Goal: Consume media (video, audio): Consume media (video, audio)

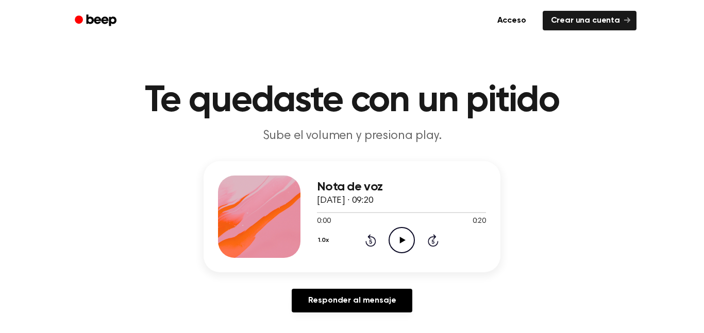
click at [411, 235] on icon "Play Audio" at bounding box center [401, 240] width 26 height 26
click at [404, 239] on icon "Play Audio" at bounding box center [401, 240] width 26 height 26
click at [404, 239] on icon "Pause Audio" at bounding box center [401, 240] width 26 height 26
click at [367, 236] on icon at bounding box center [370, 240] width 11 height 12
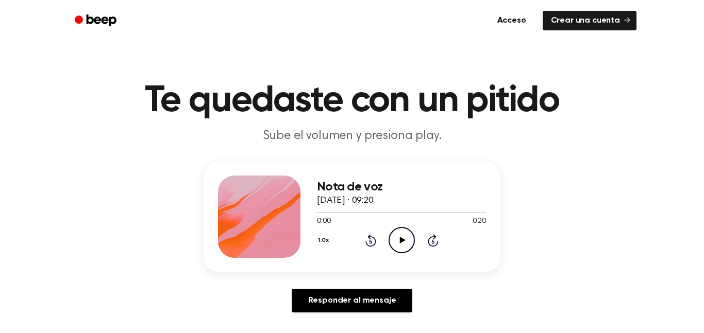
click at [399, 236] on icon "Play Audio" at bounding box center [401, 240] width 26 height 26
click at [399, 236] on icon "Pause Audio" at bounding box center [401, 240] width 26 height 26
click at [377, 239] on div "1.0x Rewind 5 seconds Play Audio Skip 5 seconds" at bounding box center [401, 240] width 169 height 26
click at [368, 240] on icon "Rewind 5 seconds" at bounding box center [370, 240] width 11 height 13
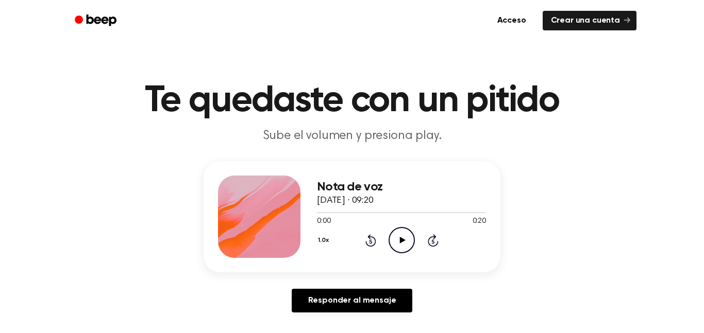
click at [405, 242] on icon "Play Audio" at bounding box center [401, 240] width 26 height 26
click at [405, 242] on icon "Pause Audio" at bounding box center [401, 240] width 26 height 26
click at [395, 238] on icon "Play Audio" at bounding box center [401, 240] width 26 height 26
click at [339, 211] on div at bounding box center [401, 212] width 169 height 8
click at [324, 216] on div at bounding box center [401, 212] width 169 height 8
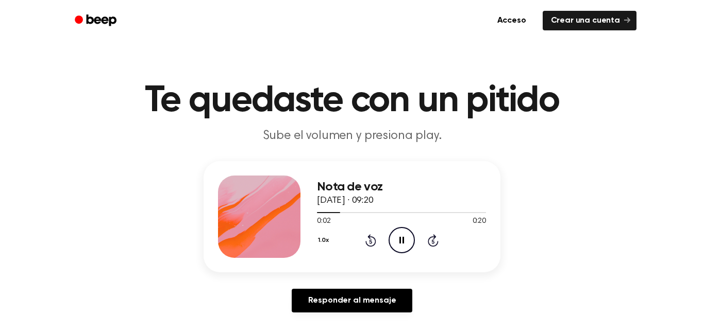
click at [403, 247] on icon "Pause Audio" at bounding box center [401, 240] width 26 height 26
click at [403, 247] on icon "Play Audio" at bounding box center [401, 240] width 26 height 26
click at [397, 239] on icon "Play Audio" at bounding box center [401, 240] width 26 height 26
click at [397, 239] on icon "Pause Audio" at bounding box center [401, 240] width 26 height 26
click at [397, 239] on icon "Play Audio" at bounding box center [401, 240] width 26 height 26
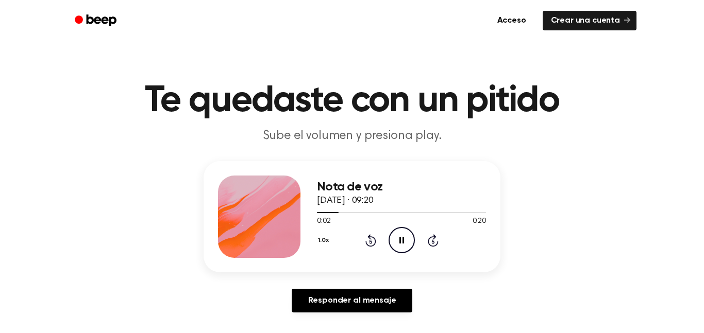
click at [397, 239] on icon "Pause Audio" at bounding box center [401, 240] width 26 height 26
click at [397, 239] on icon "Play Audio" at bounding box center [401, 240] width 26 height 26
click at [349, 212] on div at bounding box center [344, 212] width 54 height 1
click at [349, 212] on div at bounding box center [342, 212] width 50 height 1
click at [349, 212] on div at bounding box center [343, 212] width 53 height 1
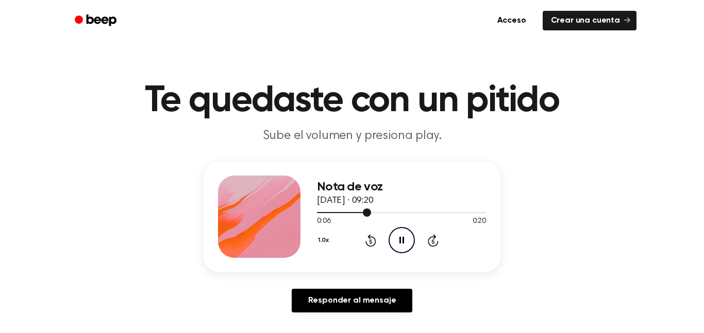
click at [349, 212] on div at bounding box center [344, 212] width 54 height 1
click at [349, 212] on div at bounding box center [345, 212] width 57 height 1
click at [349, 212] on div at bounding box center [346, 212] width 59 height 1
click at [349, 212] on div at bounding box center [344, 212] width 54 height 1
click at [349, 212] on div at bounding box center [341, 212] width 48 height 1
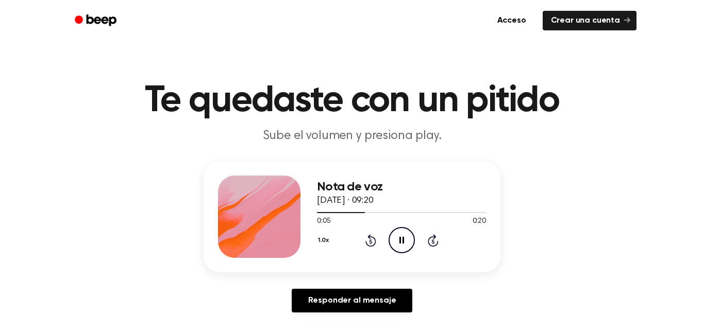
click at [362, 242] on div "1.0x Rewind 5 seconds Pause Audio Skip 5 seconds" at bounding box center [401, 240] width 169 height 26
click at [366, 239] on icon "Rewind 5 seconds" at bounding box center [370, 240] width 11 height 13
click at [339, 212] on div at bounding box center [334, 212] width 35 height 1
click at [405, 236] on icon "Pause Audio" at bounding box center [401, 240] width 26 height 26
click at [348, 211] on div at bounding box center [401, 212] width 169 height 8
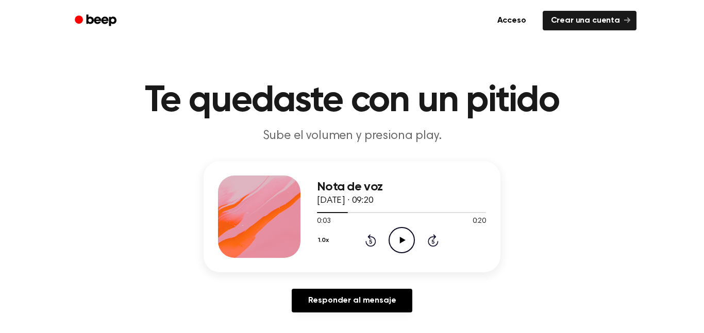
click at [400, 233] on icon "Play Audio" at bounding box center [401, 240] width 26 height 26
click at [400, 233] on icon "Pause Audio" at bounding box center [401, 240] width 26 height 26
click at [367, 235] on icon "Rewind 5 seconds" at bounding box center [370, 240] width 11 height 13
click at [391, 237] on icon "Play Audio" at bounding box center [401, 240] width 26 height 26
click at [399, 236] on icon "Pause Audio" at bounding box center [401, 240] width 26 height 26
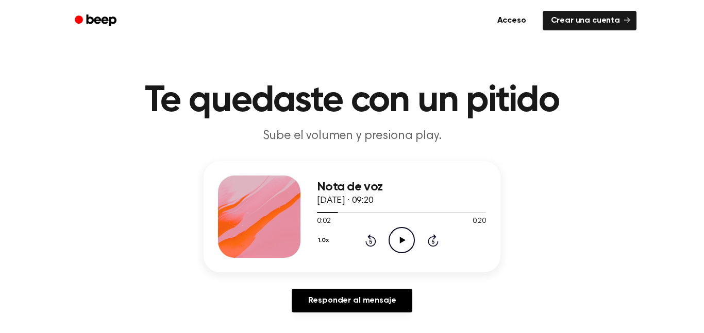
click at [399, 236] on icon "Play Audio" at bounding box center [401, 240] width 26 height 26
click at [399, 236] on icon "Pause Audio" at bounding box center [401, 240] width 26 height 26
click at [399, 236] on icon "Play Audio" at bounding box center [401, 240] width 26 height 26
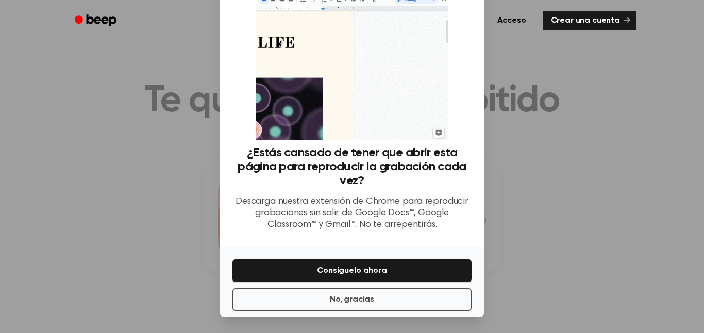
scroll to position [49, 0]
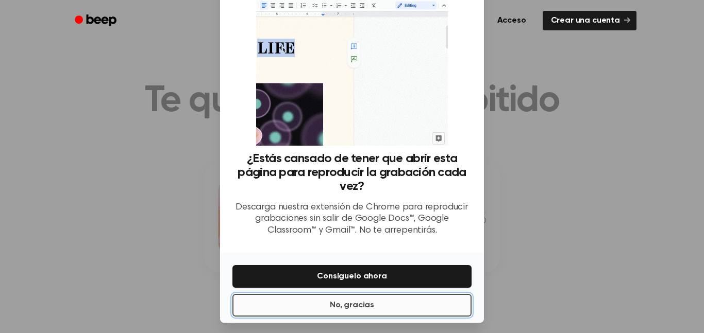
click at [284, 305] on button "No, gracias" at bounding box center [351, 305] width 239 height 23
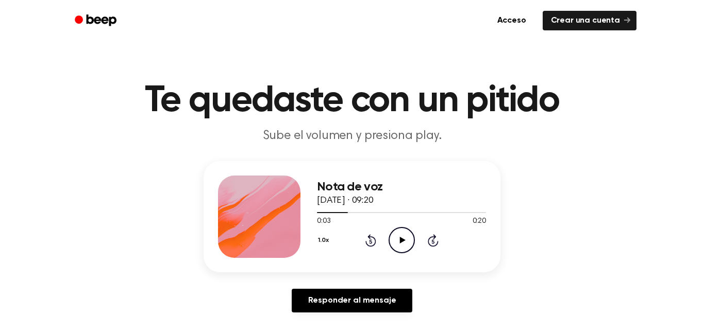
click at [404, 232] on icon "Play Audio" at bounding box center [401, 240] width 26 height 26
click at [368, 242] on icon "Rewind 5 seconds" at bounding box center [370, 240] width 11 height 13
click at [374, 241] on icon at bounding box center [370, 240] width 11 height 12
click at [368, 237] on icon at bounding box center [370, 240] width 11 height 12
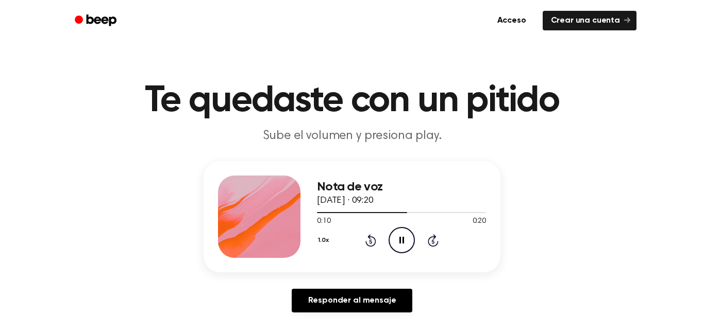
click at [368, 239] on icon "Rewind 5 seconds" at bounding box center [370, 240] width 11 height 13
click at [399, 240] on icon "Pause Audio" at bounding box center [401, 240] width 26 height 26
click at [399, 240] on icon "Play Audio" at bounding box center [401, 240] width 26 height 26
click at [399, 240] on icon "Pause Audio" at bounding box center [401, 240] width 26 height 26
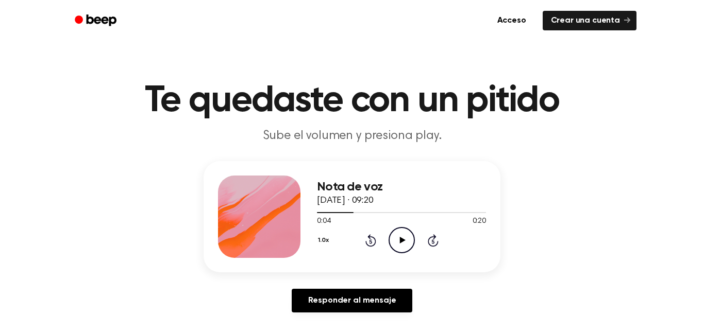
click at [399, 240] on icon "Play Audio" at bounding box center [401, 240] width 26 height 26
click at [399, 240] on icon "Pause Audio" at bounding box center [401, 240] width 26 height 26
click at [399, 240] on icon "Play Audio" at bounding box center [401, 240] width 26 height 26
click at [399, 240] on icon "Pause Audio" at bounding box center [401, 240] width 26 height 26
click at [399, 240] on icon "Play Audio" at bounding box center [401, 240] width 26 height 26
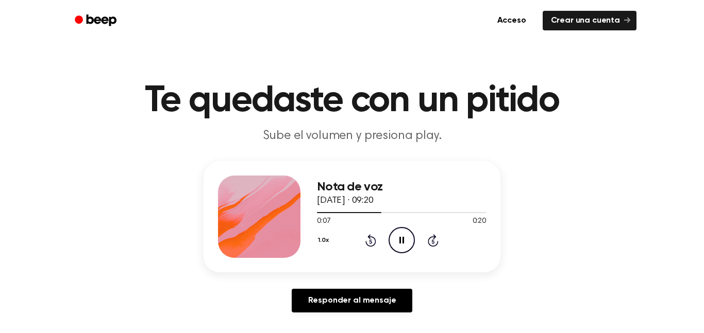
click at [399, 240] on icon "Pause Audio" at bounding box center [401, 240] width 26 height 26
click at [399, 240] on icon "Play Audio" at bounding box center [401, 240] width 26 height 26
click at [399, 240] on icon "Pause Audio" at bounding box center [401, 240] width 26 height 26
click at [399, 240] on icon "Play Audio" at bounding box center [401, 240] width 26 height 26
click at [399, 240] on icon "Pause Audio" at bounding box center [401, 240] width 26 height 26
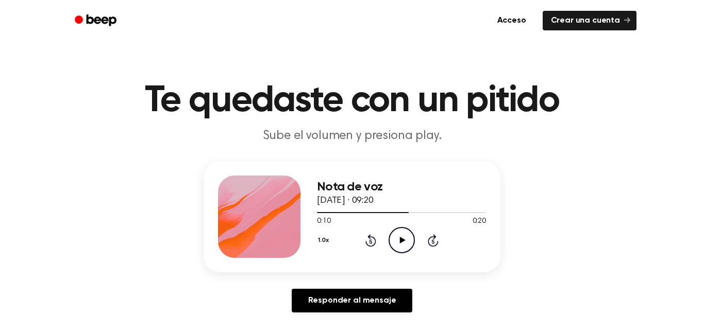
click at [367, 239] on icon "Rewind 5 seconds" at bounding box center [370, 240] width 11 height 13
click at [405, 243] on icon "Play Audio" at bounding box center [401, 240] width 26 height 26
click at [405, 243] on icon "Pause Audio" at bounding box center [401, 240] width 26 height 26
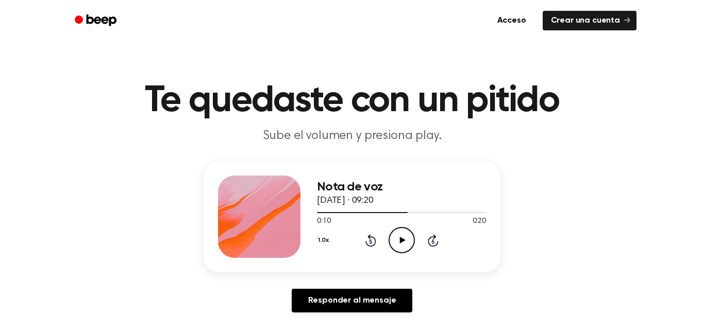
click at [405, 243] on icon "Play Audio" at bounding box center [401, 240] width 26 height 26
click at [405, 243] on icon "Pause Audio" at bounding box center [401, 240] width 26 height 26
click at [405, 243] on icon "Play Audio" at bounding box center [401, 240] width 26 height 26
click at [368, 239] on icon "Rewind 5 seconds" at bounding box center [370, 240] width 11 height 13
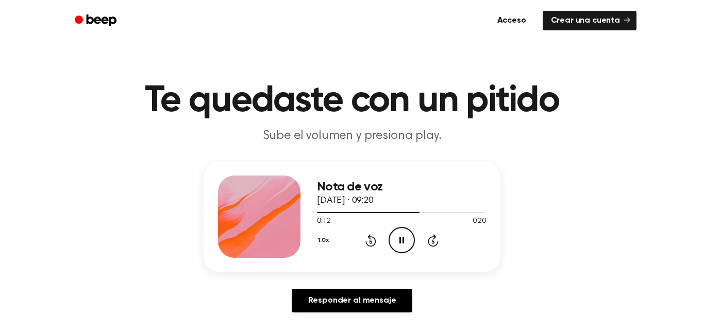
click at [397, 239] on icon "Pause Audio" at bounding box center [401, 240] width 26 height 26
click at [397, 239] on icon "Play Audio" at bounding box center [401, 240] width 26 height 26
click at [397, 239] on icon "Pause Audio" at bounding box center [401, 240] width 26 height 26
click at [397, 239] on icon "Play Audio" at bounding box center [401, 240] width 26 height 26
click at [397, 239] on icon "Pause Audio" at bounding box center [401, 240] width 26 height 26
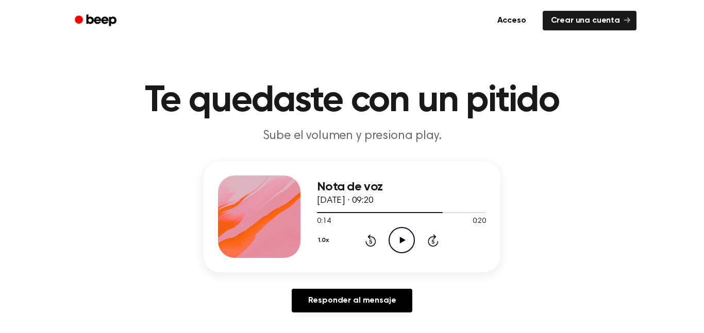
click at [397, 239] on icon "Play Audio" at bounding box center [401, 240] width 26 height 26
click at [370, 239] on icon at bounding box center [370, 240] width 11 height 12
click at [398, 236] on icon "Pause Audio" at bounding box center [401, 240] width 26 height 26
click at [398, 236] on icon "Play Audio" at bounding box center [401, 240] width 26 height 26
click at [398, 236] on icon "Pause Audio" at bounding box center [401, 240] width 26 height 26
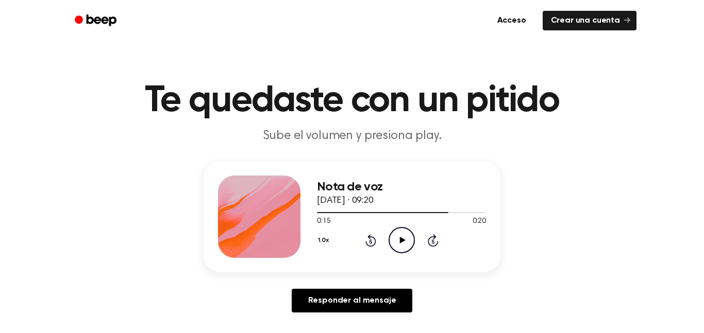
click at [398, 236] on icon "Play Audio" at bounding box center [401, 240] width 26 height 26
click at [398, 236] on icon "Pause Audio" at bounding box center [401, 240] width 26 height 26
click at [398, 236] on icon "Play Audio" at bounding box center [401, 240] width 26 height 26
click at [398, 236] on icon "Pause Audio" at bounding box center [401, 240] width 26 height 26
click at [377, 239] on div "1.0x Rewind 5 seconds Play Audio Skip 5 seconds" at bounding box center [401, 240] width 169 height 26
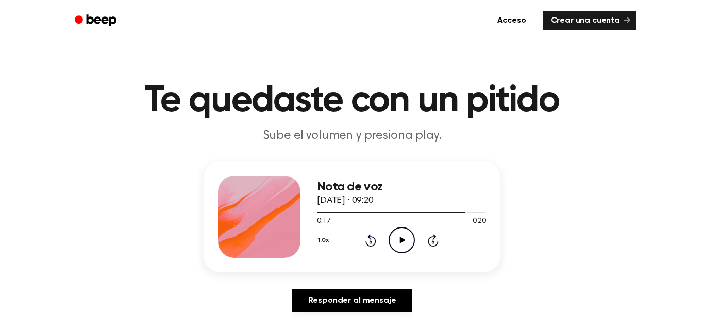
click at [369, 240] on icon at bounding box center [370, 240] width 11 height 12
click at [395, 240] on icon "Play Audio" at bounding box center [401, 240] width 26 height 26
click at [395, 240] on icon "Pause Audio" at bounding box center [401, 240] width 26 height 26
click at [395, 240] on icon "Play Audio" at bounding box center [401, 240] width 26 height 26
click at [391, 240] on icon "Pause Audio" at bounding box center [401, 240] width 26 height 26
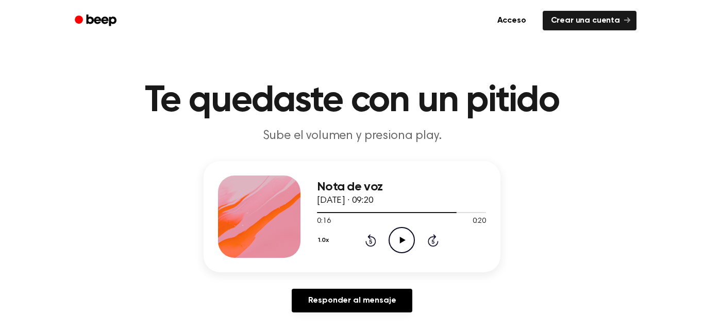
click at [391, 240] on icon "Play Audio" at bounding box center [401, 240] width 26 height 26
click at [391, 240] on icon "Pause Audio" at bounding box center [401, 240] width 26 height 26
click at [391, 240] on icon "Play Audio" at bounding box center [401, 240] width 26 height 26
click at [391, 240] on icon "Pause Audio" at bounding box center [401, 240] width 26 height 26
click at [391, 240] on icon "Play Audio" at bounding box center [401, 240] width 26 height 26
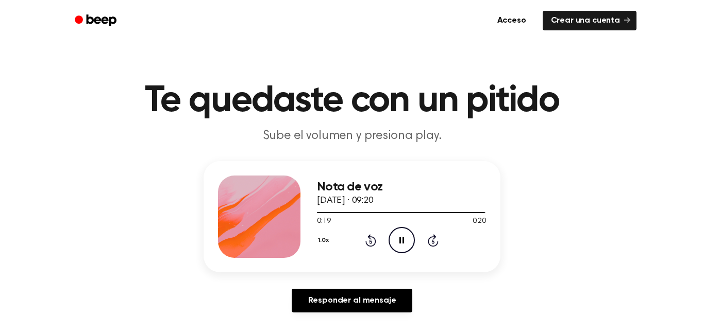
click at [370, 241] on icon at bounding box center [370, 242] width 3 height 4
click at [402, 236] on icon "Pause Audio" at bounding box center [401, 240] width 26 height 26
click at [402, 236] on icon "Play Audio" at bounding box center [401, 240] width 26 height 26
click at [402, 236] on icon "Pause Audio" at bounding box center [401, 240] width 26 height 26
click at [402, 236] on icon "Play Audio" at bounding box center [401, 240] width 26 height 26
